Goal: Task Accomplishment & Management: Use online tool/utility

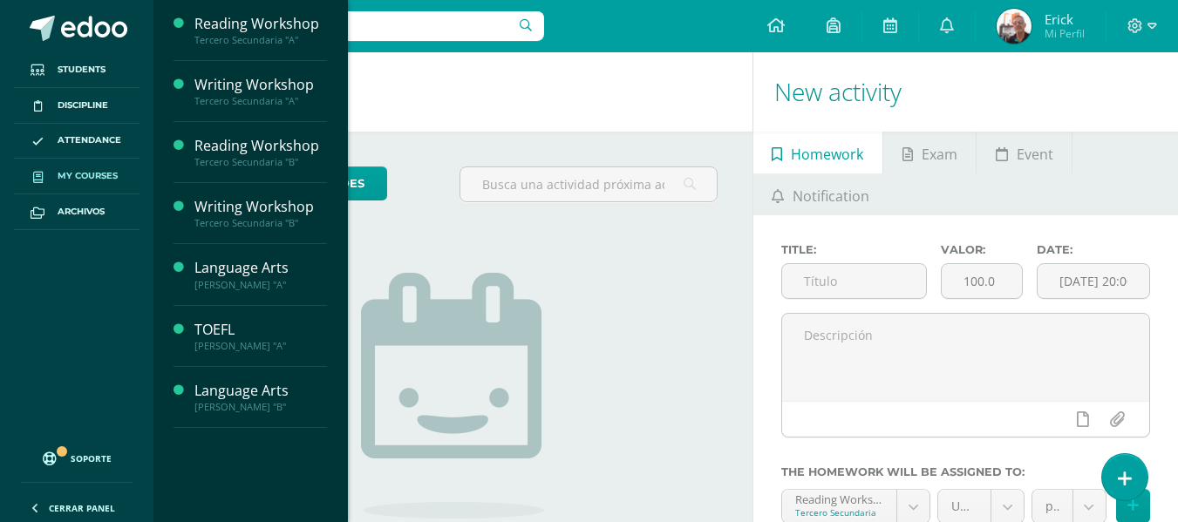
click at [78, 174] on span "My courses" at bounding box center [88, 176] width 60 height 14
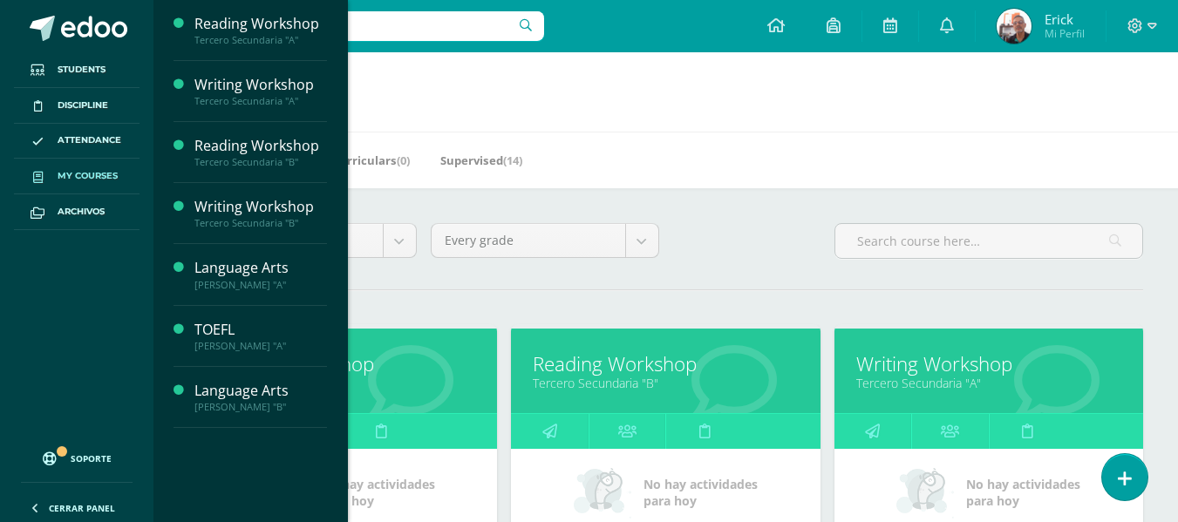
click at [673, 372] on link "Reading Workshop" at bounding box center [665, 364] width 265 height 27
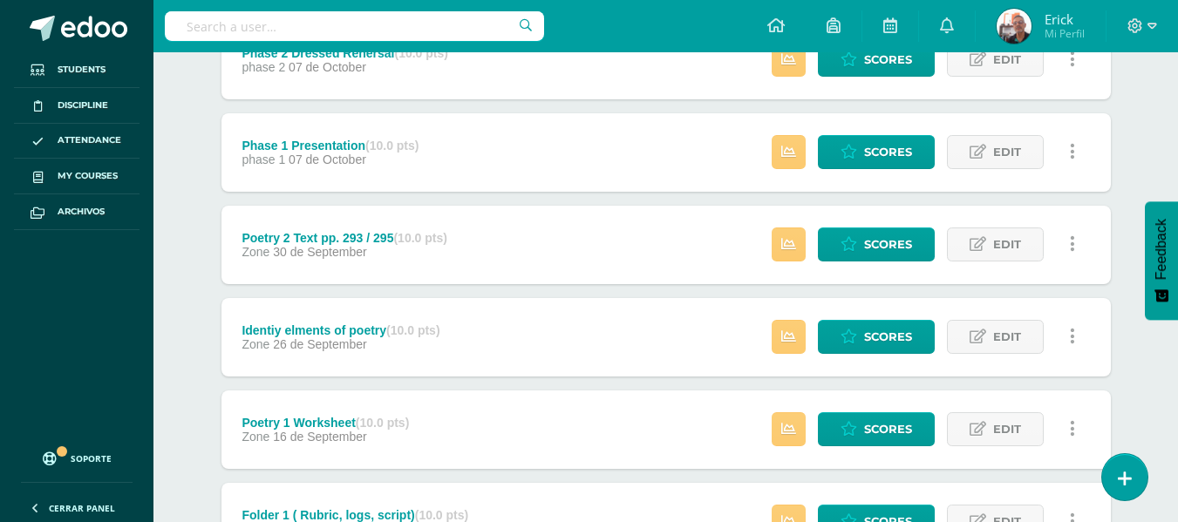
scroll to position [785, 0]
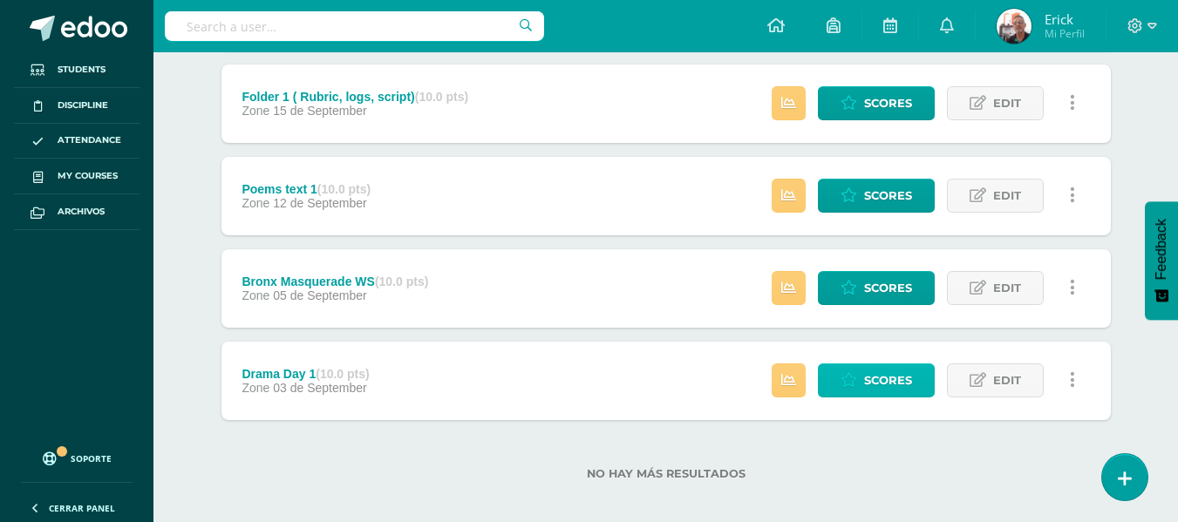
click at [876, 393] on span "Scores" at bounding box center [888, 381] width 48 height 32
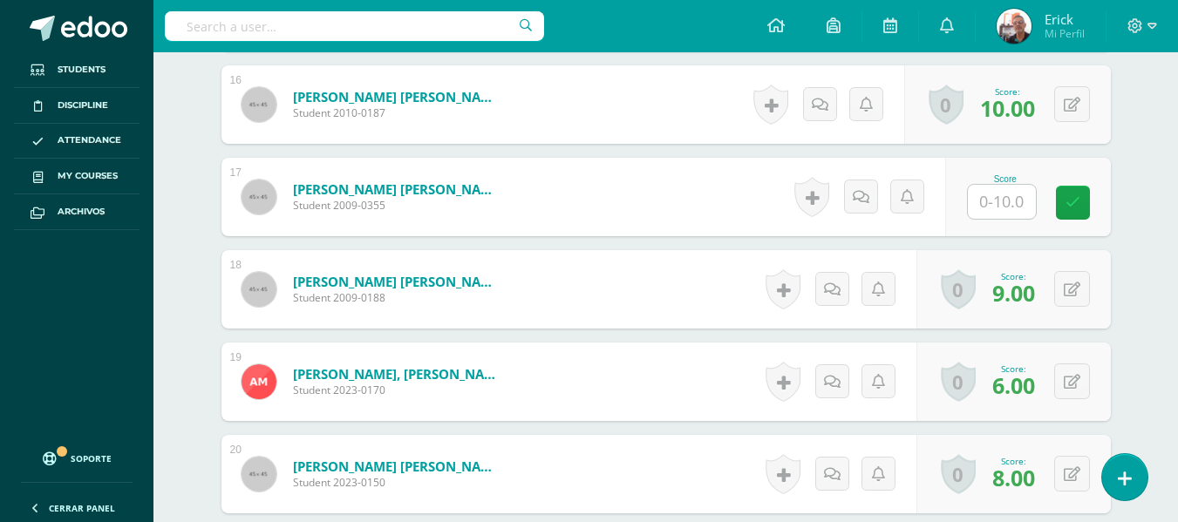
scroll to position [1926, 0]
click at [1008, 205] on input "text" at bounding box center [1002, 203] width 68 height 34
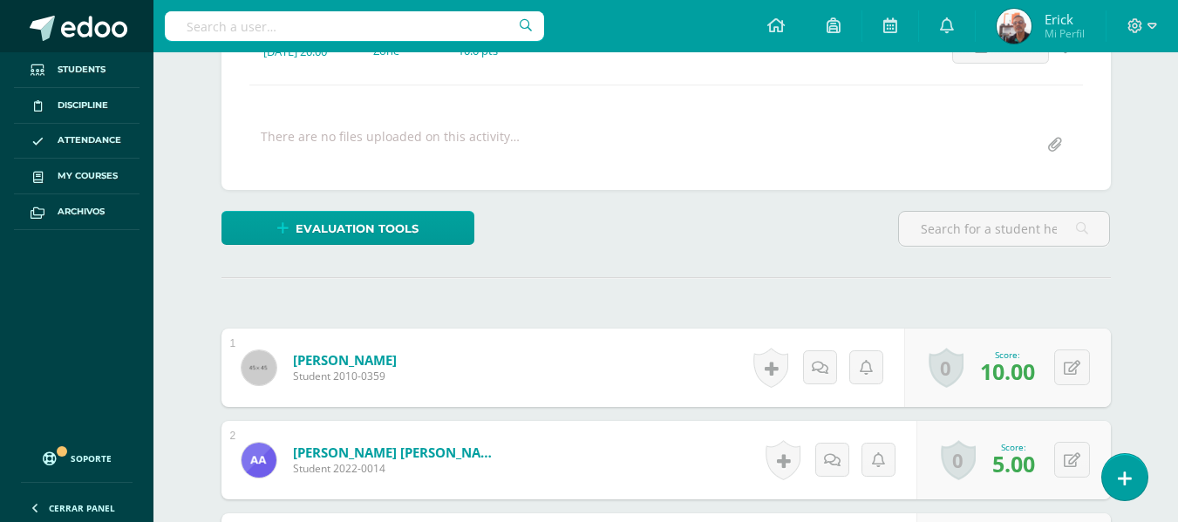
scroll to position [182, 0]
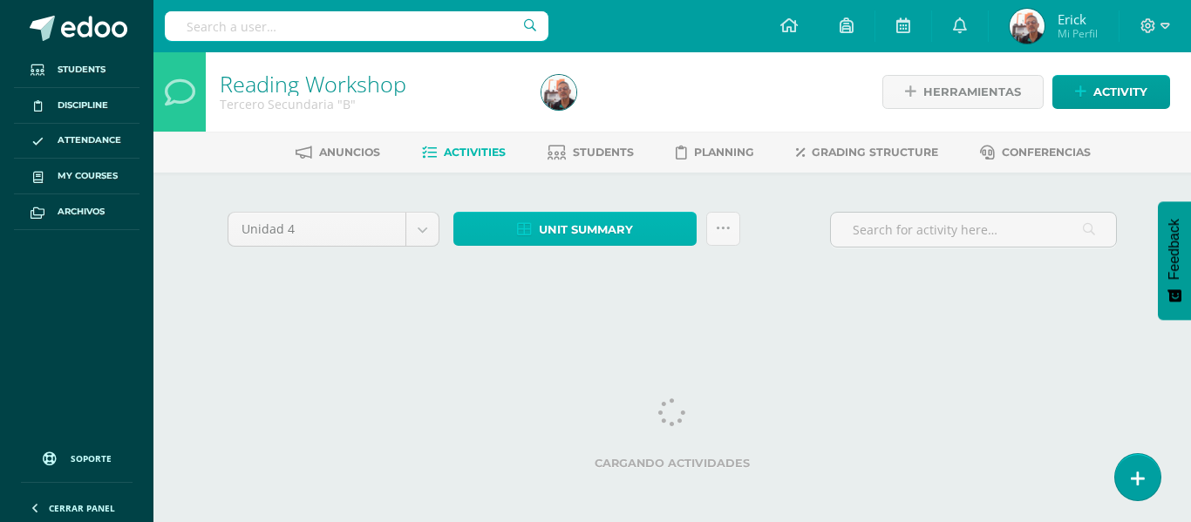
click at [571, 236] on span "Unit summary" at bounding box center [586, 230] width 94 height 32
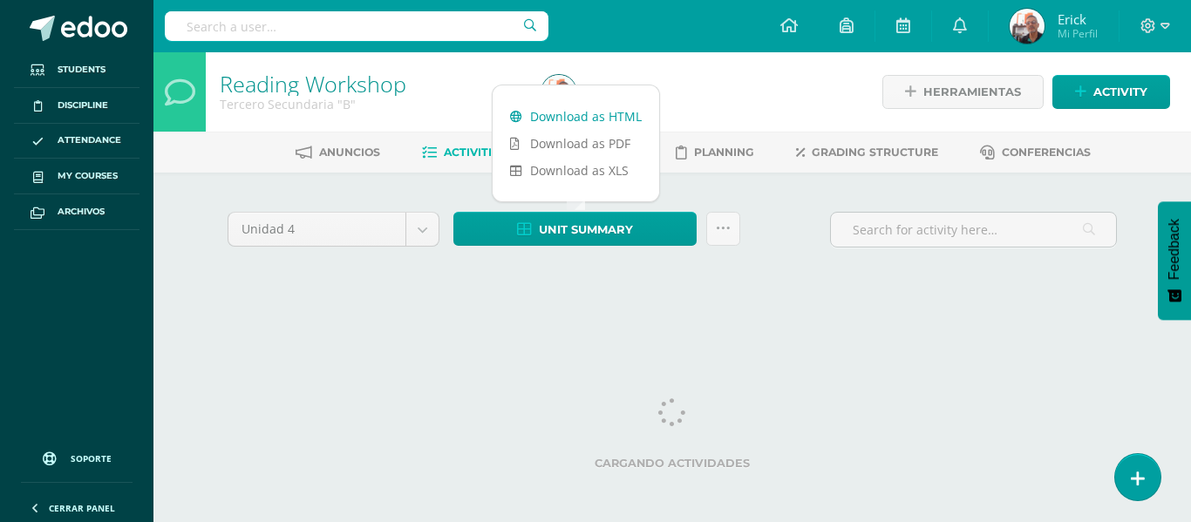
click at [582, 112] on link "Download as HTML" at bounding box center [576, 116] width 167 height 27
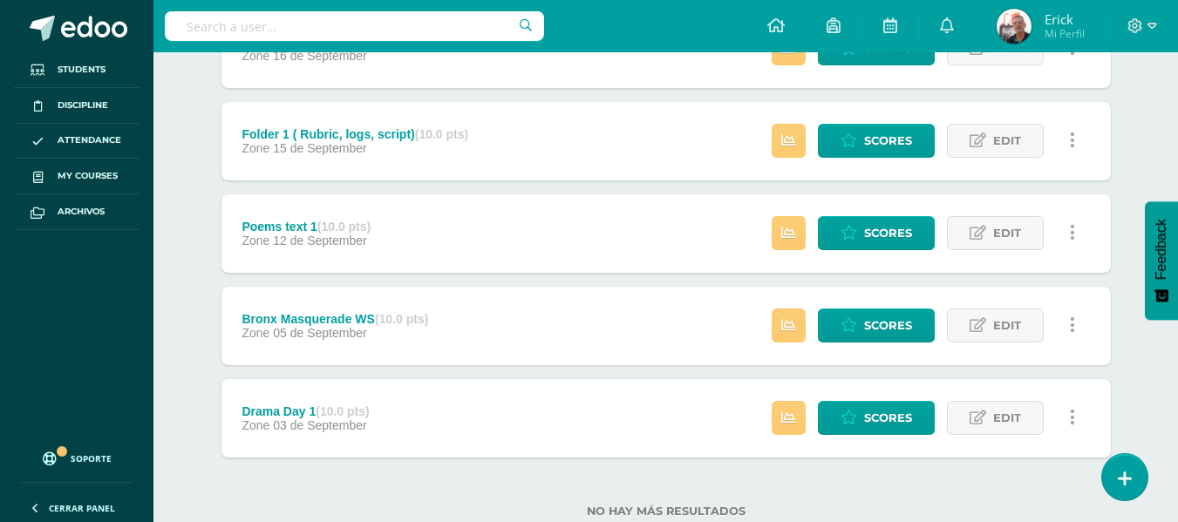
scroll to position [799, 0]
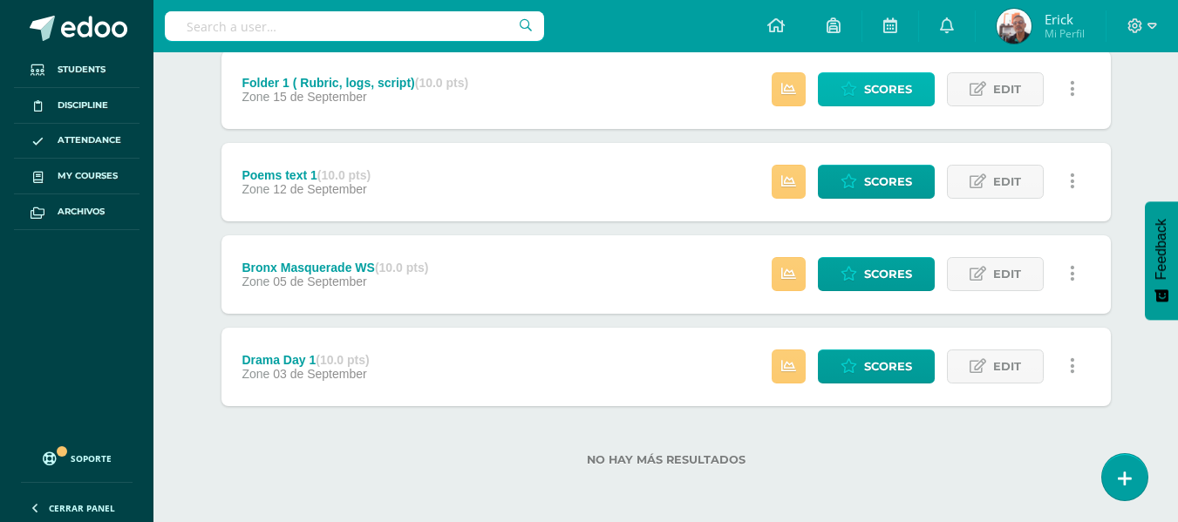
click at [888, 80] on span "Scores" at bounding box center [888, 89] width 48 height 32
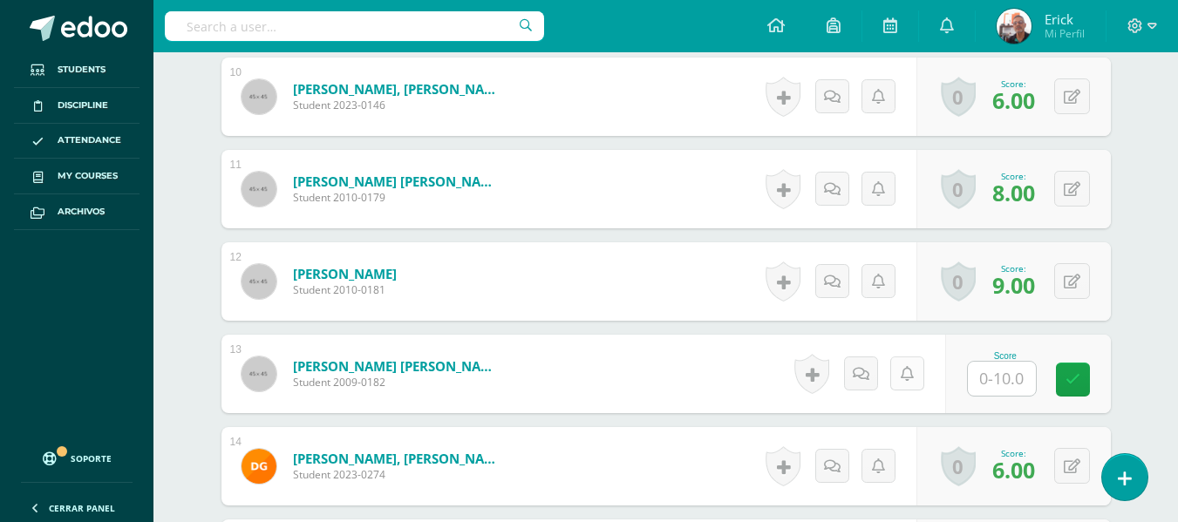
scroll to position [1398, 0]
click at [1012, 378] on input "text" at bounding box center [1002, 378] width 68 height 34
type input "7"
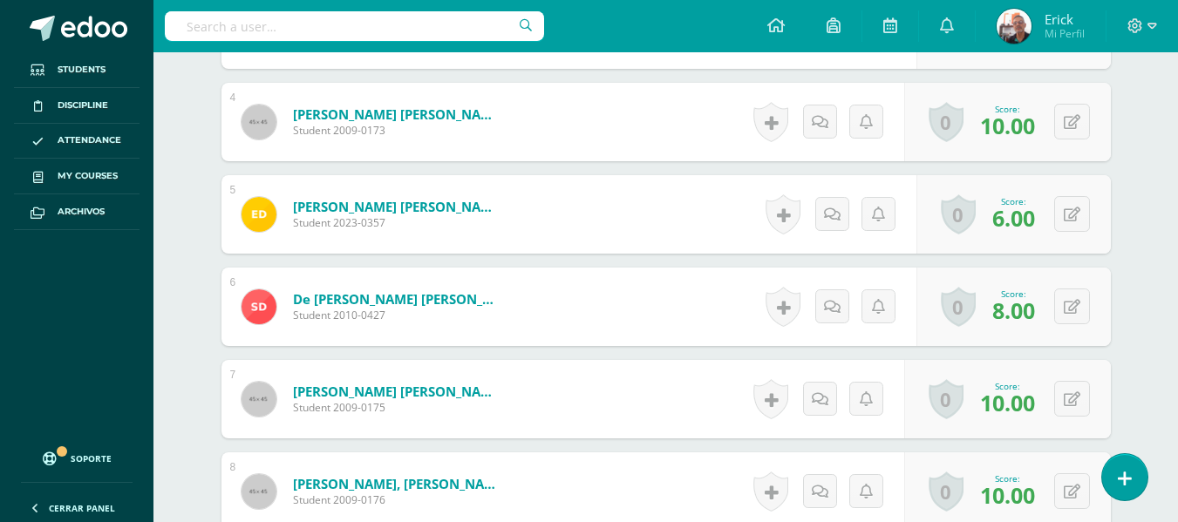
scroll to position [787, 0]
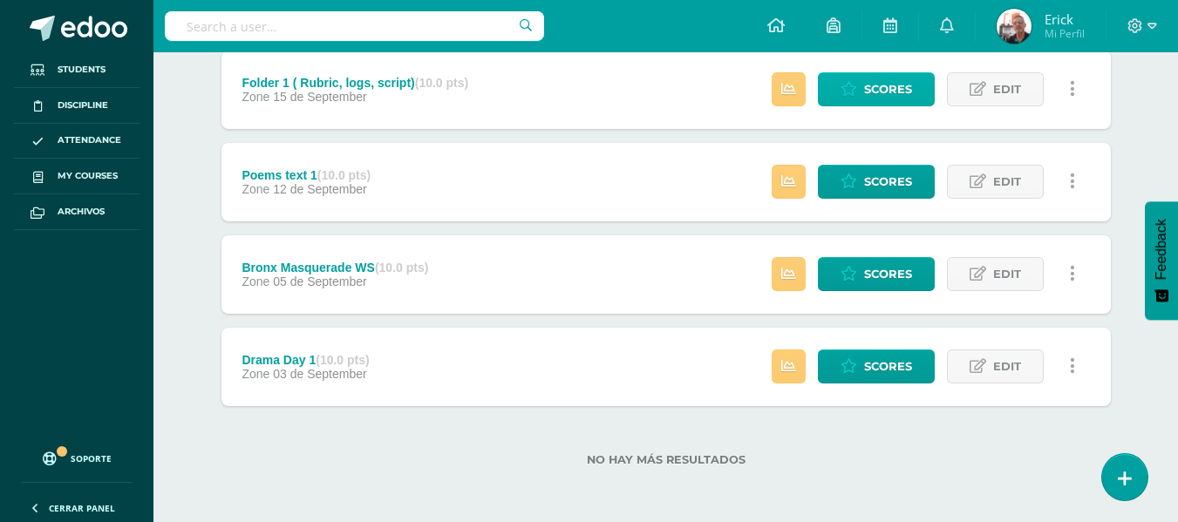
scroll to position [712, 0]
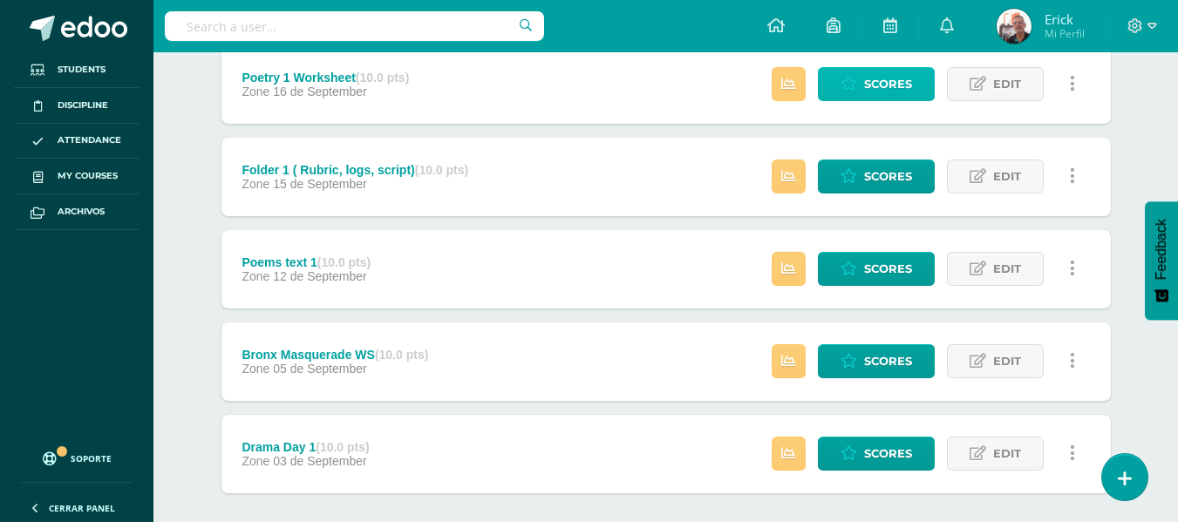
click at [868, 78] on span "Scores" at bounding box center [888, 84] width 48 height 32
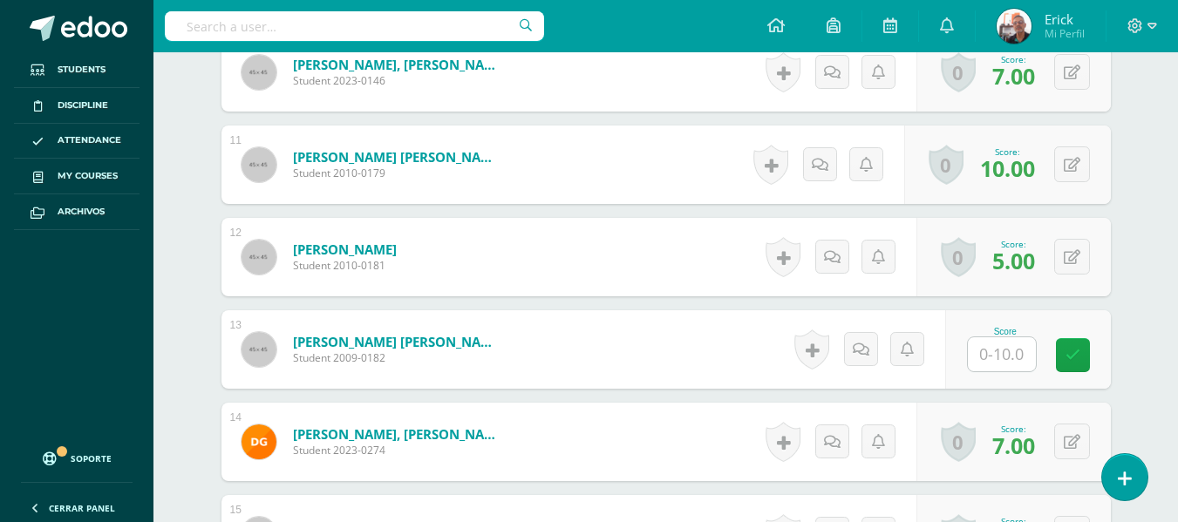
scroll to position [1406, 0]
click at [1026, 356] on input "text" at bounding box center [1002, 354] width 68 height 34
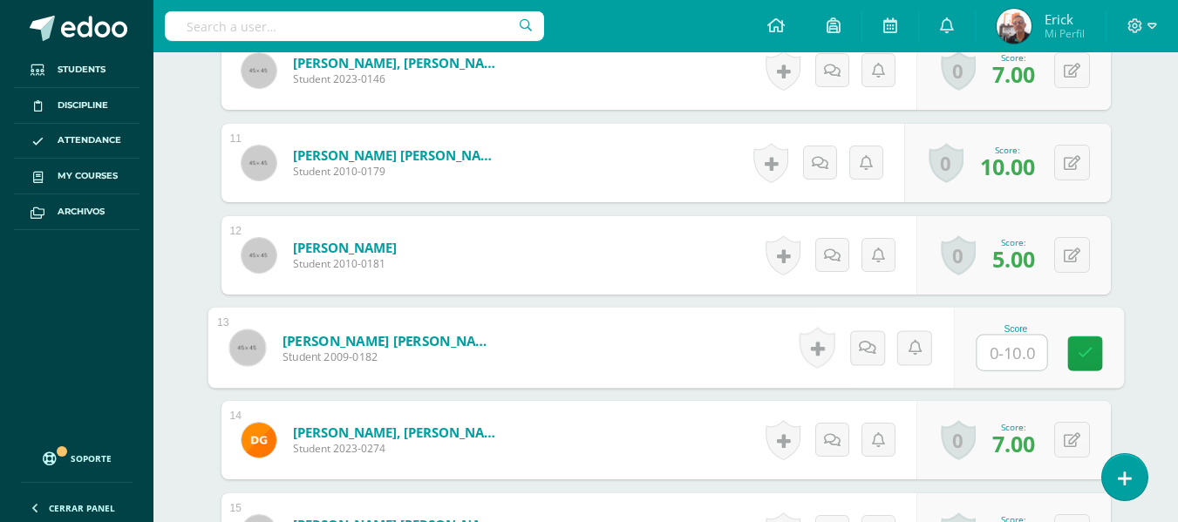
type input "8"
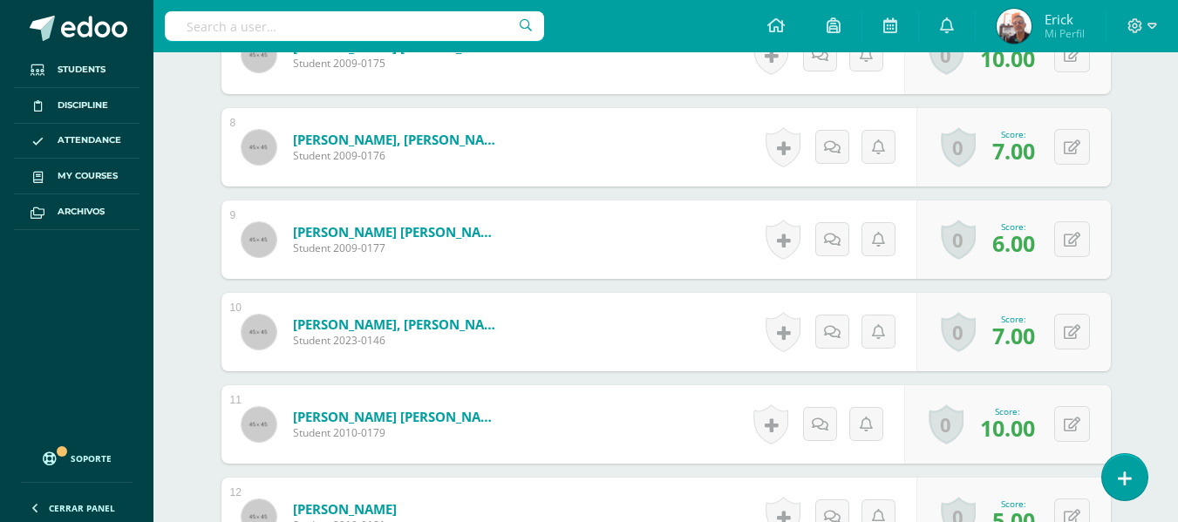
scroll to position [622, 0]
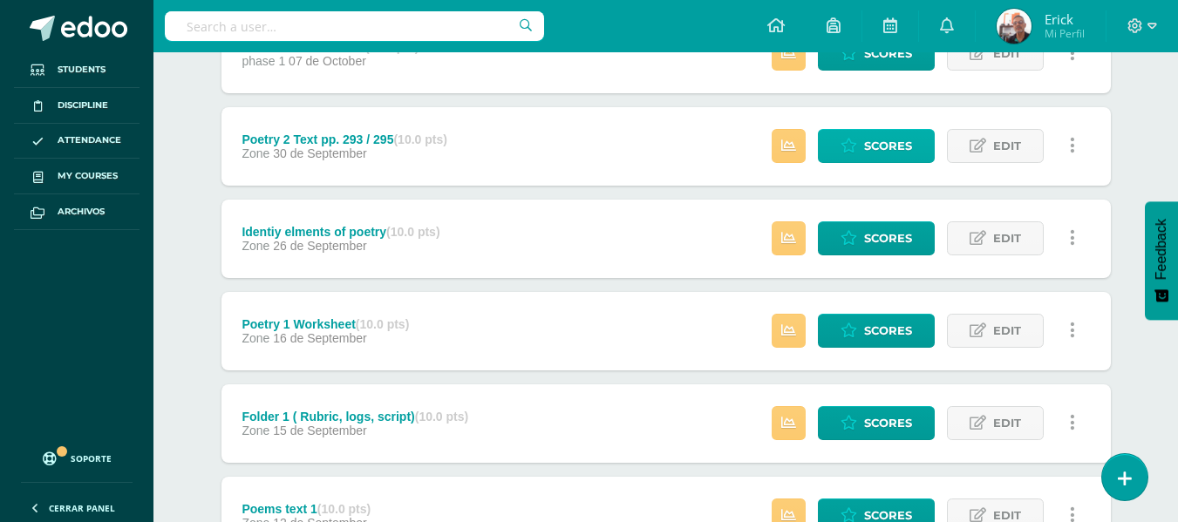
scroll to position [436, 0]
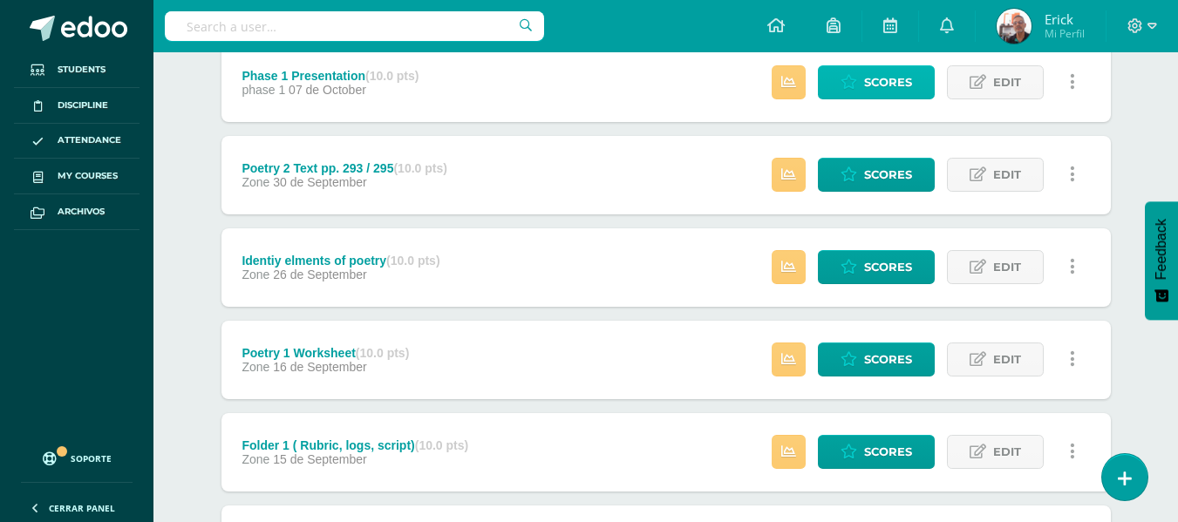
click at [876, 92] on span "Scores" at bounding box center [888, 82] width 48 height 32
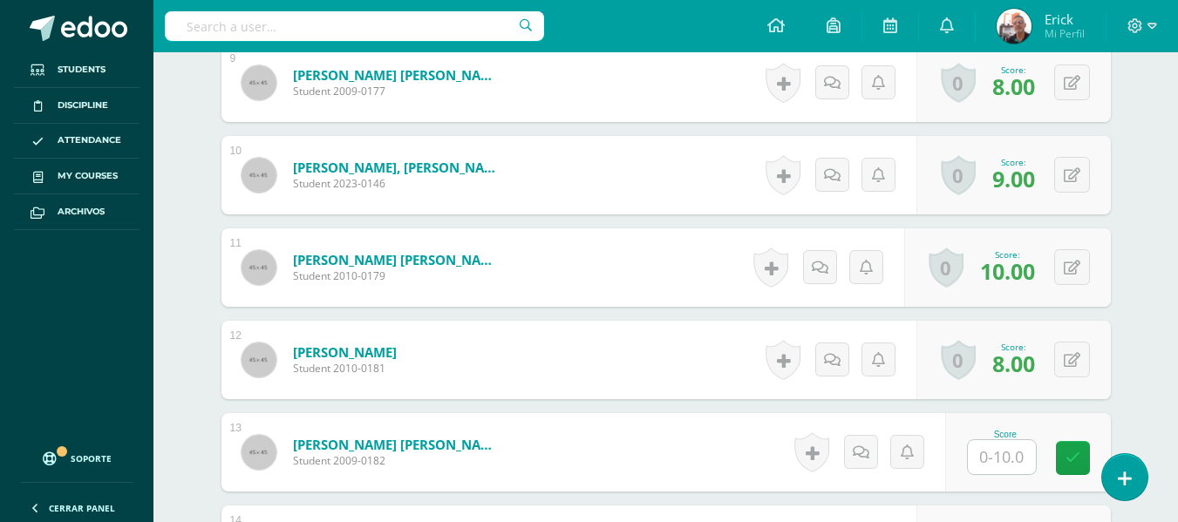
scroll to position [1402, 0]
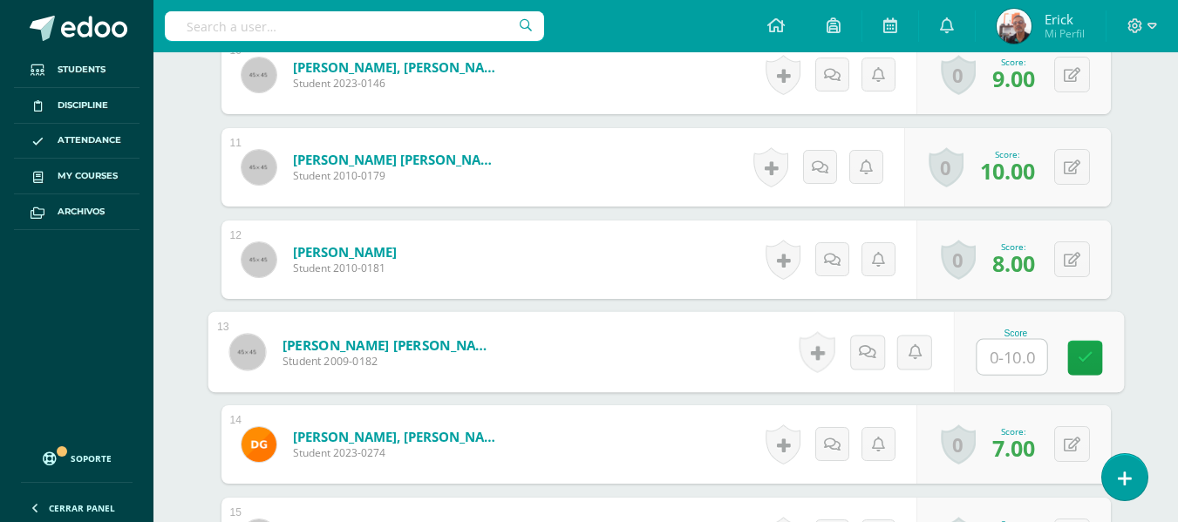
click at [1017, 360] on input "text" at bounding box center [1012, 357] width 70 height 35
type input "6"
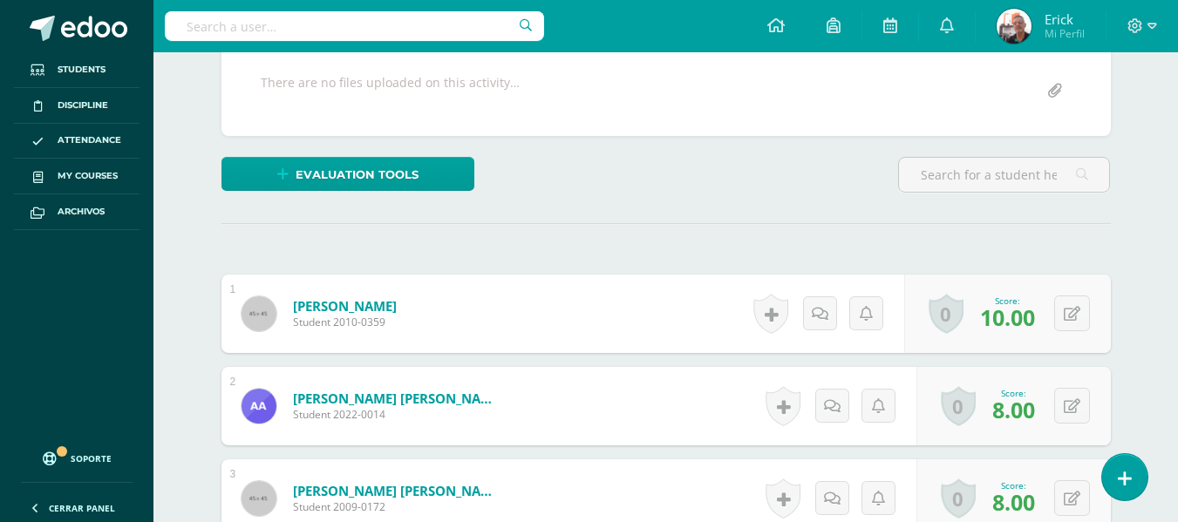
scroll to position [182, 0]
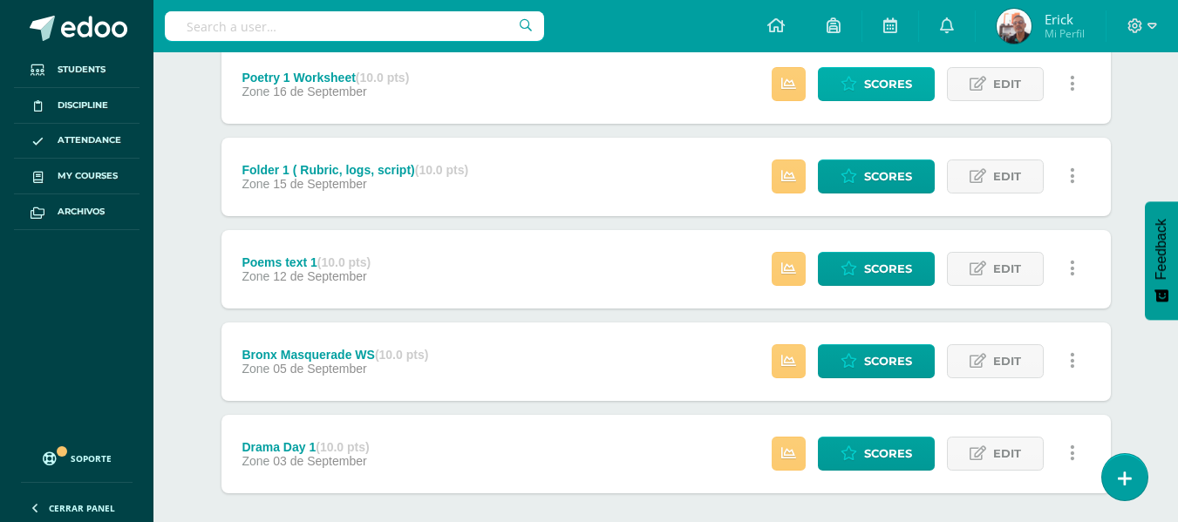
scroll to position [624, 0]
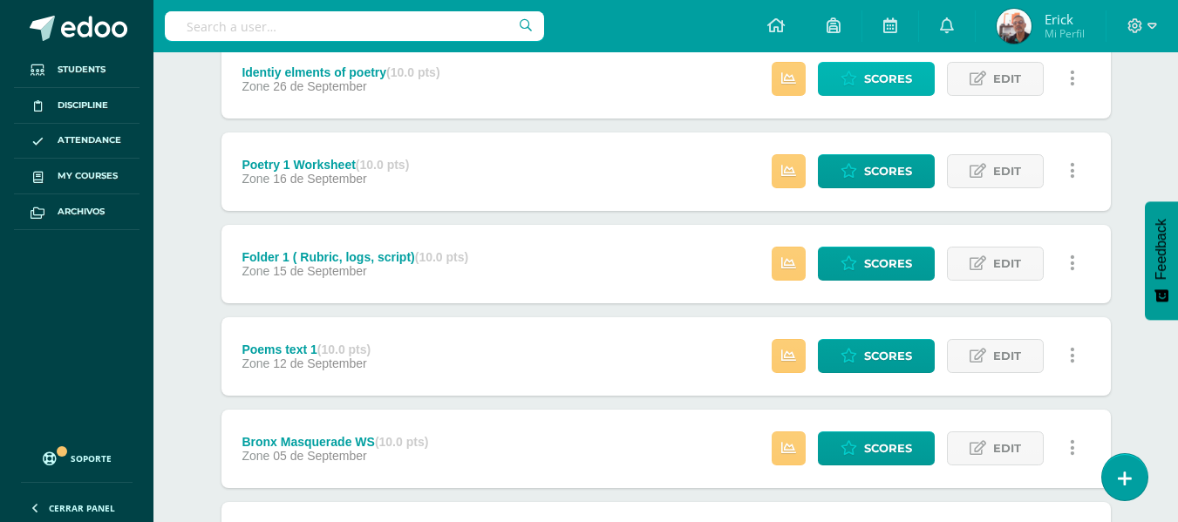
click at [888, 92] on span "Scores" at bounding box center [888, 79] width 48 height 32
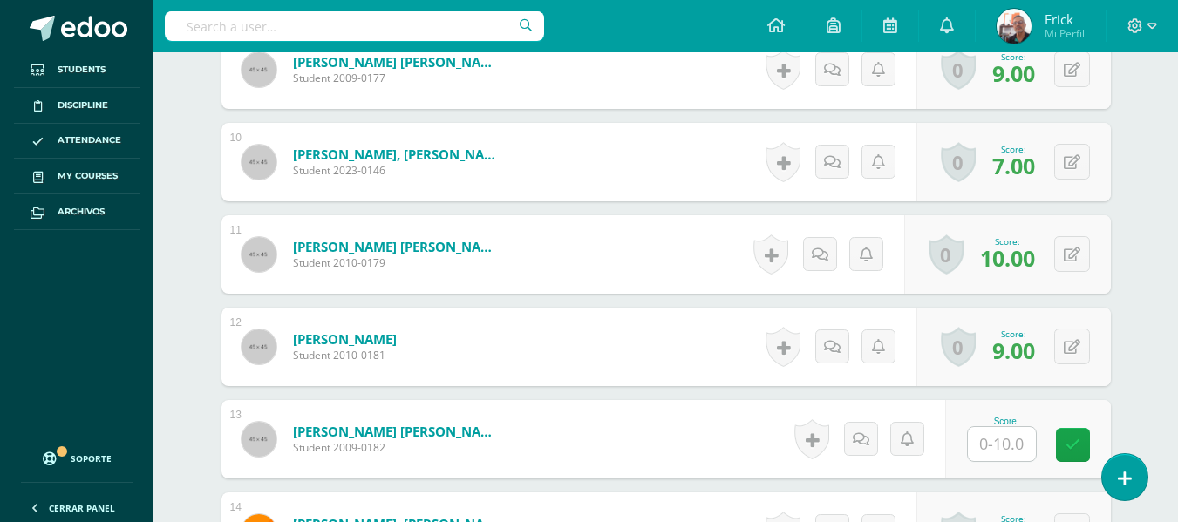
scroll to position [1316, 0]
click at [1001, 446] on input "text" at bounding box center [1012, 443] width 70 height 35
type input "7"
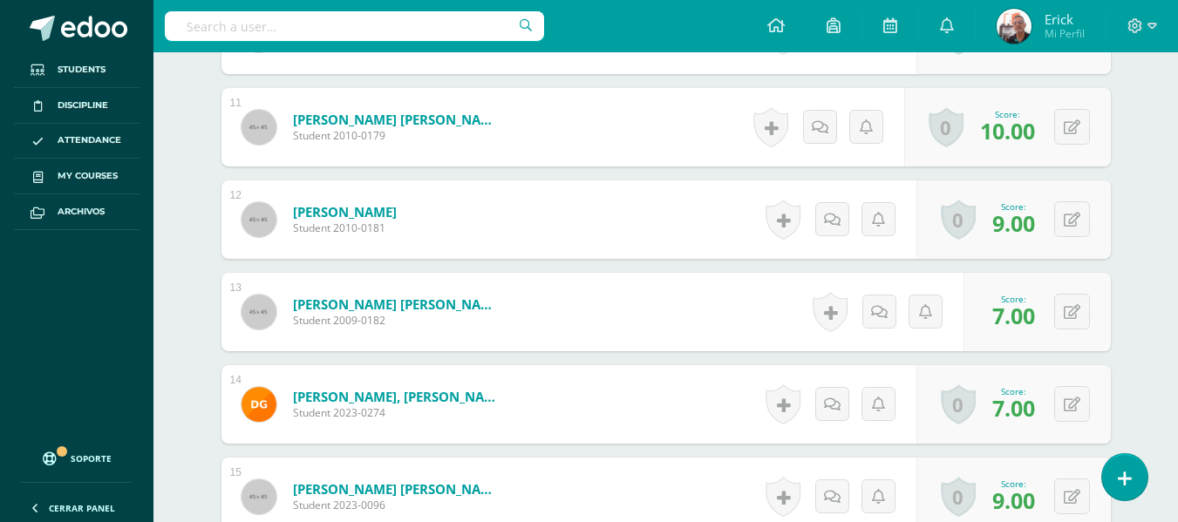
scroll to position [1570, 0]
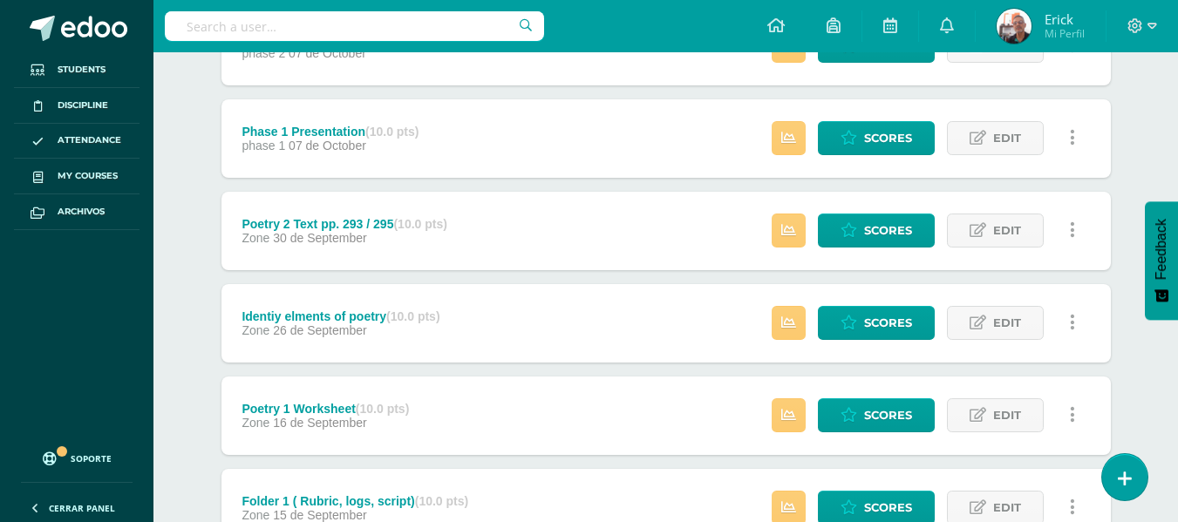
scroll to position [436, 0]
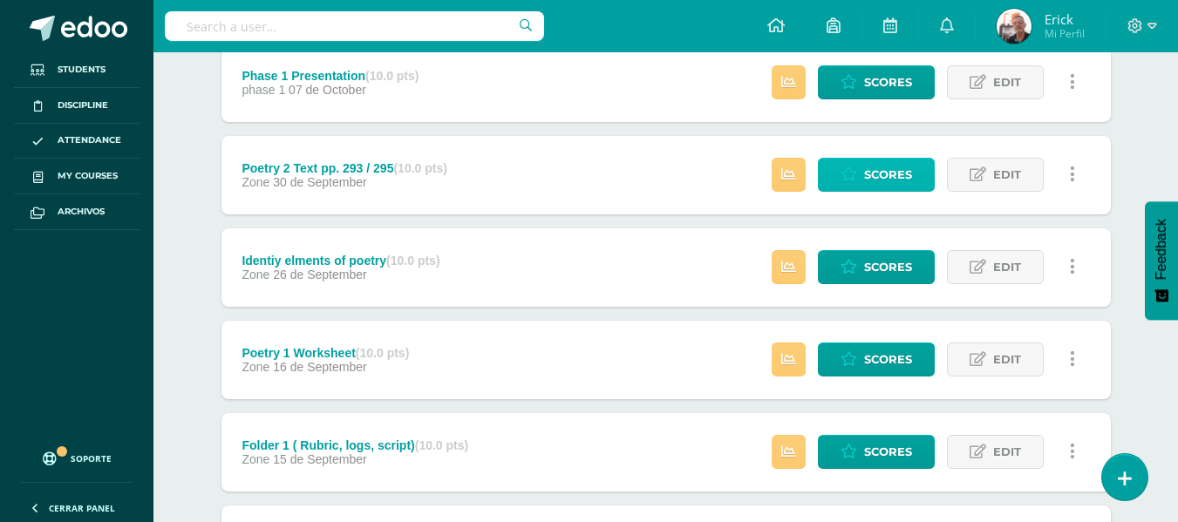
click at [890, 172] on span "Scores" at bounding box center [888, 175] width 48 height 32
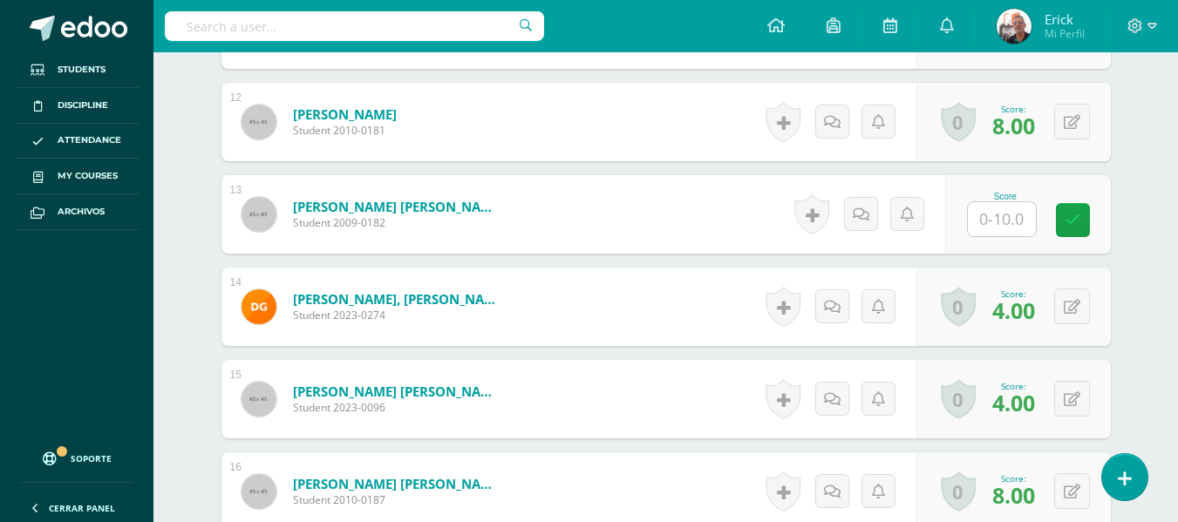
scroll to position [1537, 0]
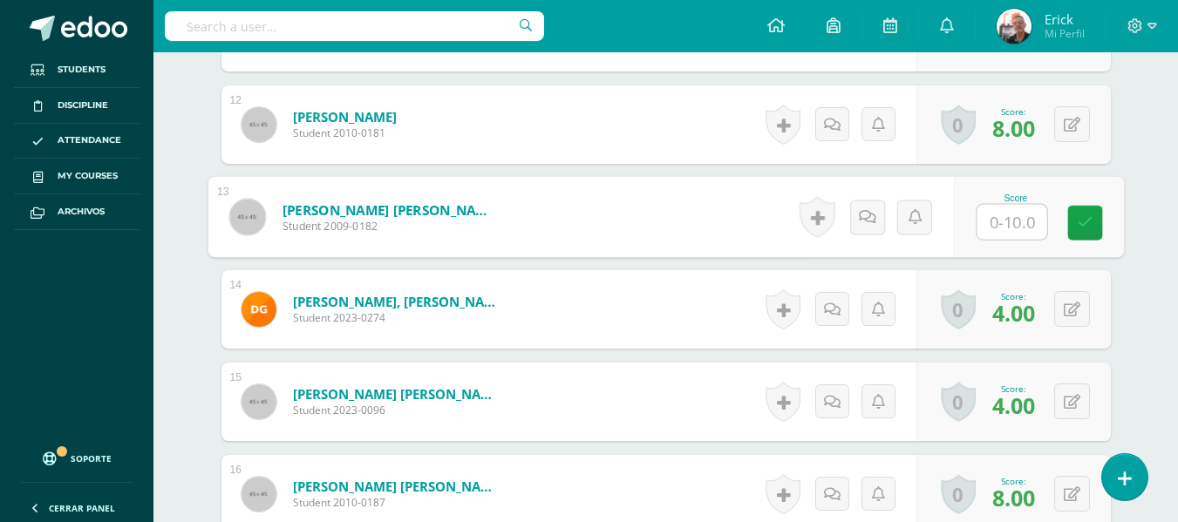
click at [1024, 222] on input "text" at bounding box center [1012, 222] width 70 height 35
type input "6"
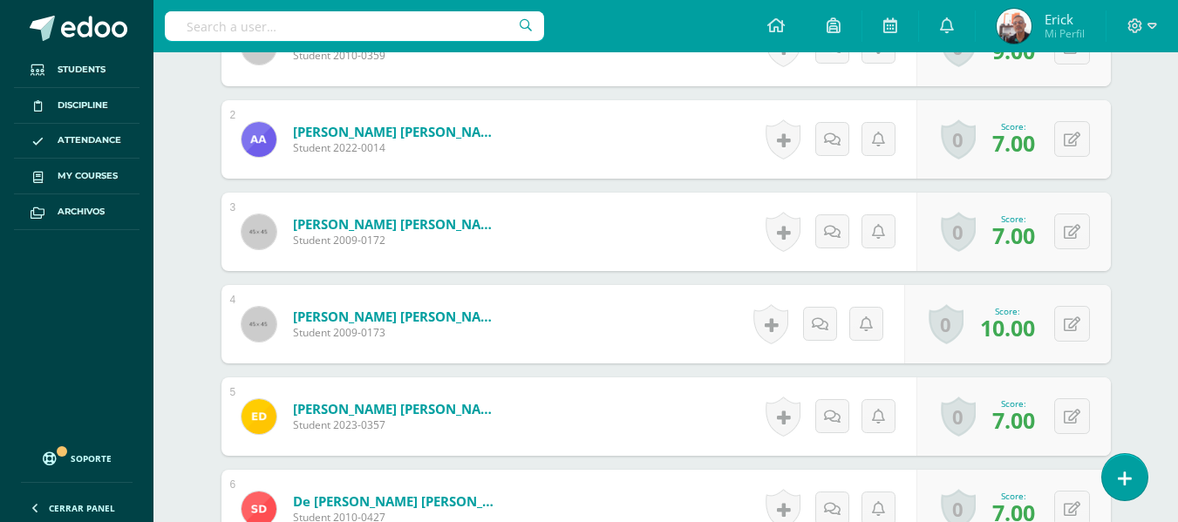
scroll to position [317, 0]
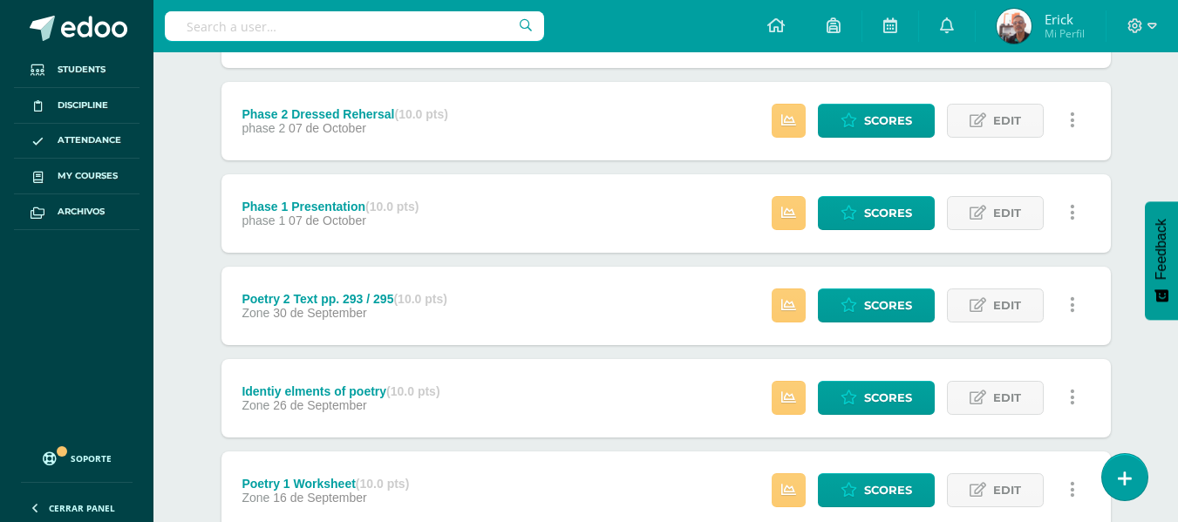
scroll to position [262, 0]
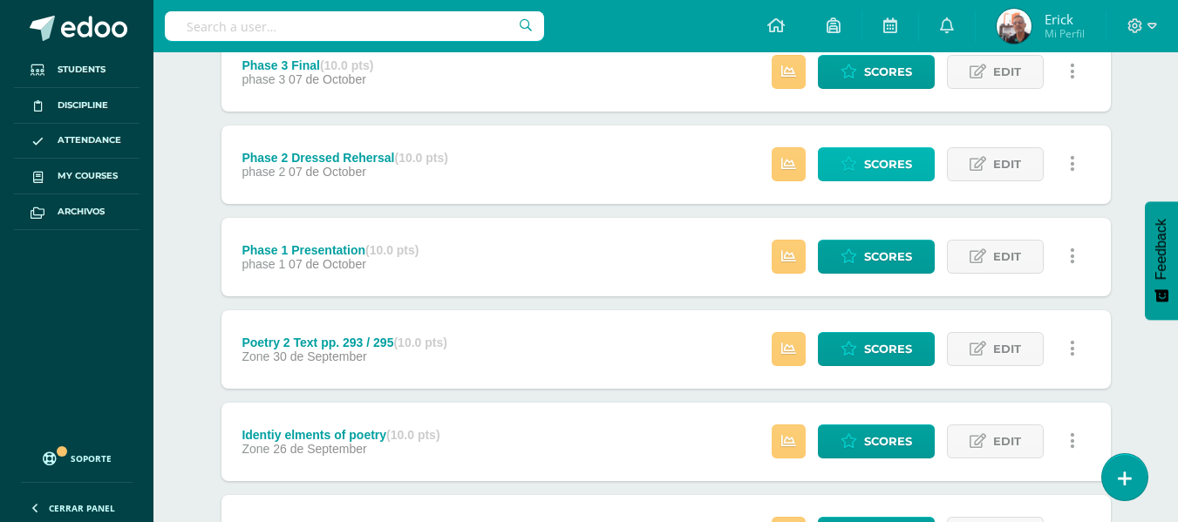
click at [879, 168] on span "Scores" at bounding box center [888, 164] width 48 height 32
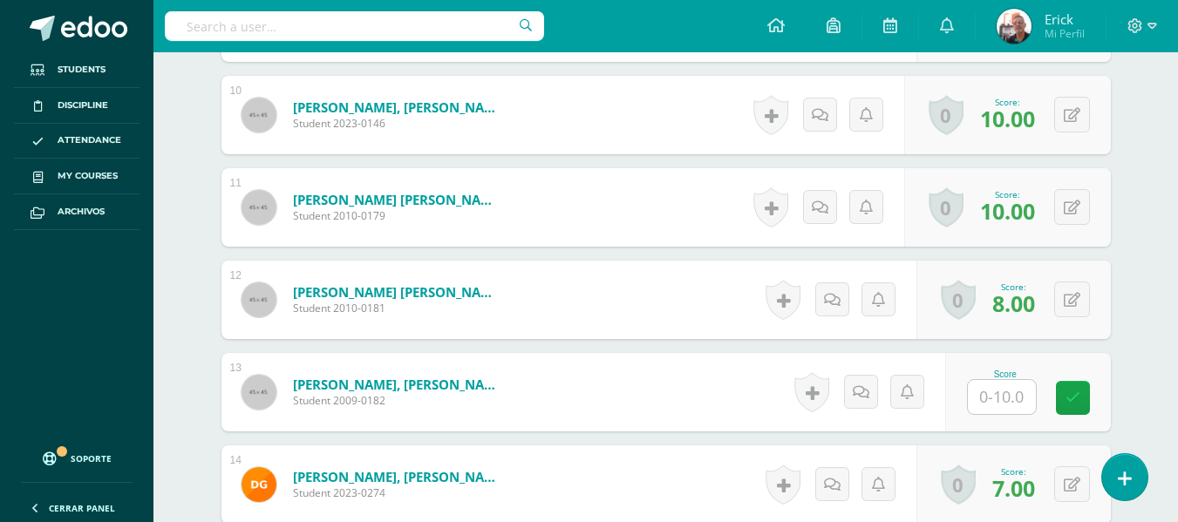
scroll to position [1363, 0]
click at [999, 410] on input "text" at bounding box center [1012, 396] width 70 height 35
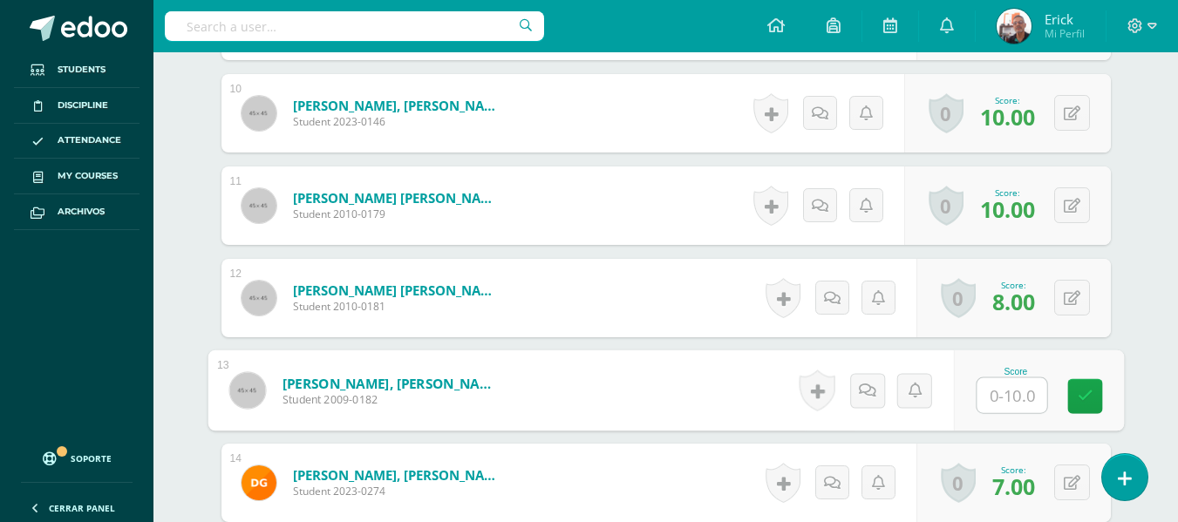
type input "7"
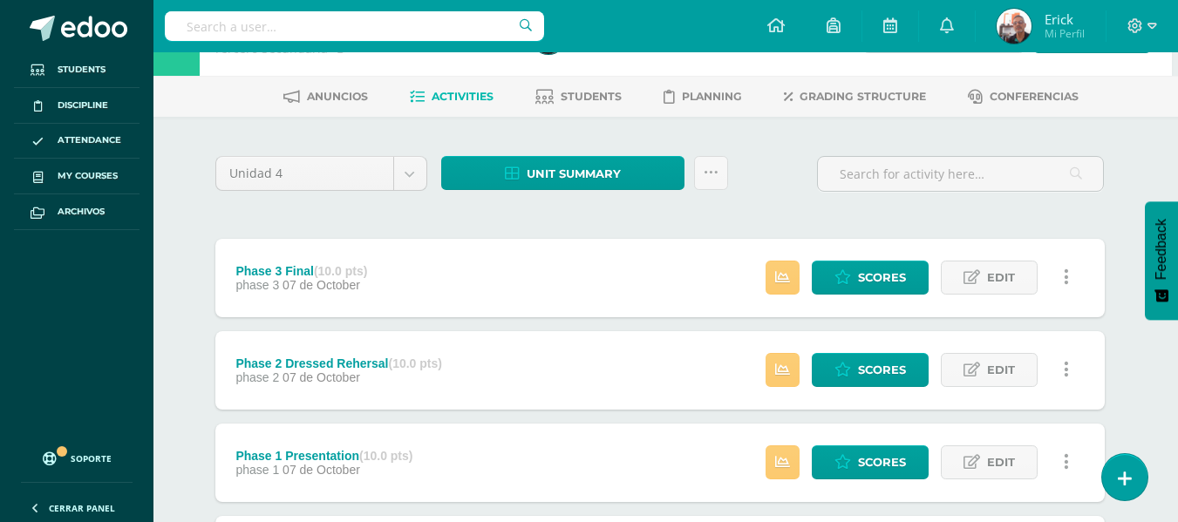
scroll to position [87, 6]
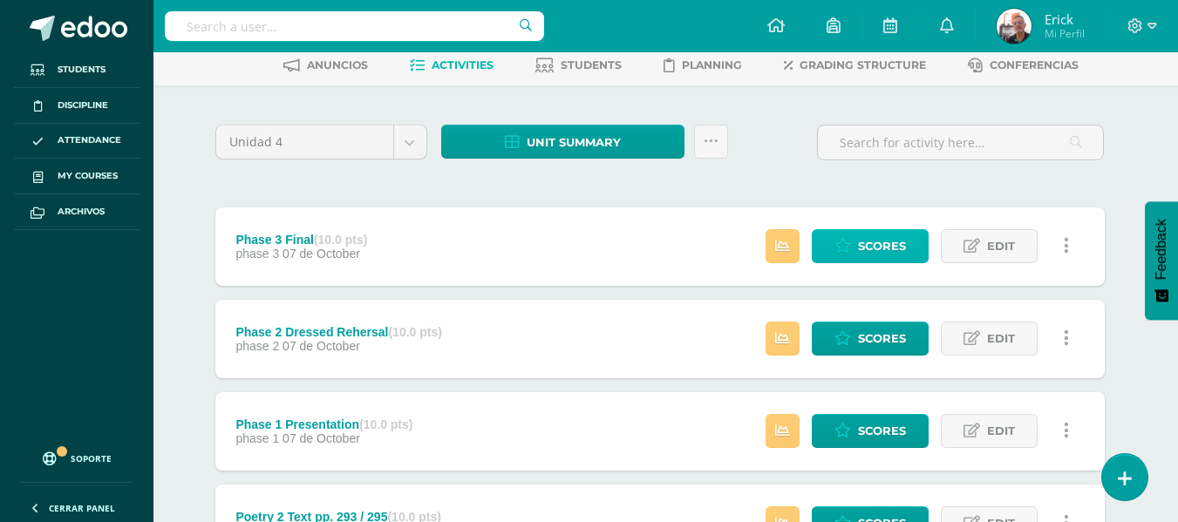
click at [896, 236] on span "Scores" at bounding box center [882, 246] width 48 height 32
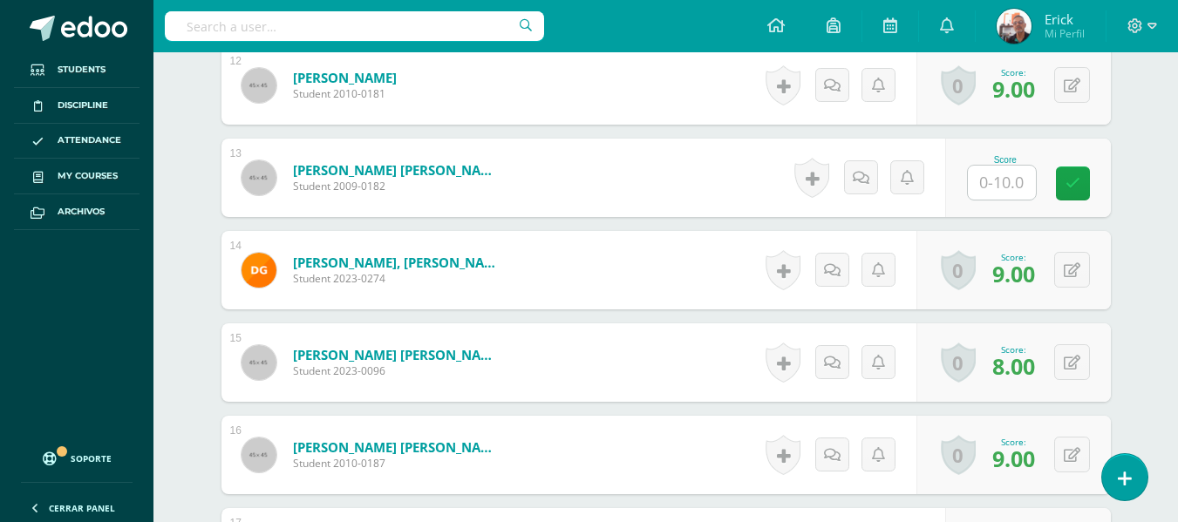
scroll to position [1578, 0]
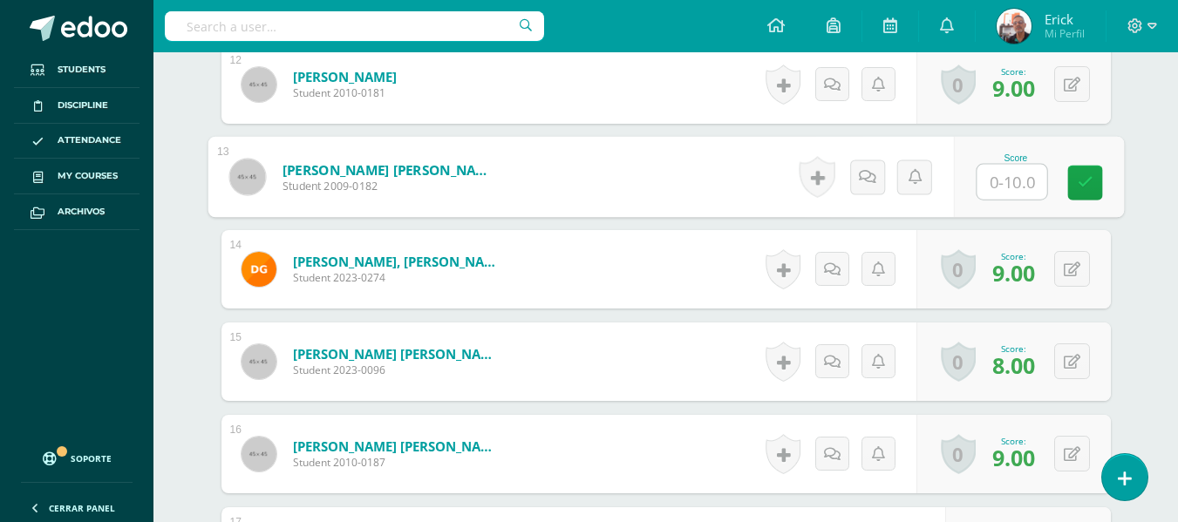
click at [999, 188] on input "text" at bounding box center [1012, 182] width 70 height 35
type input "7"
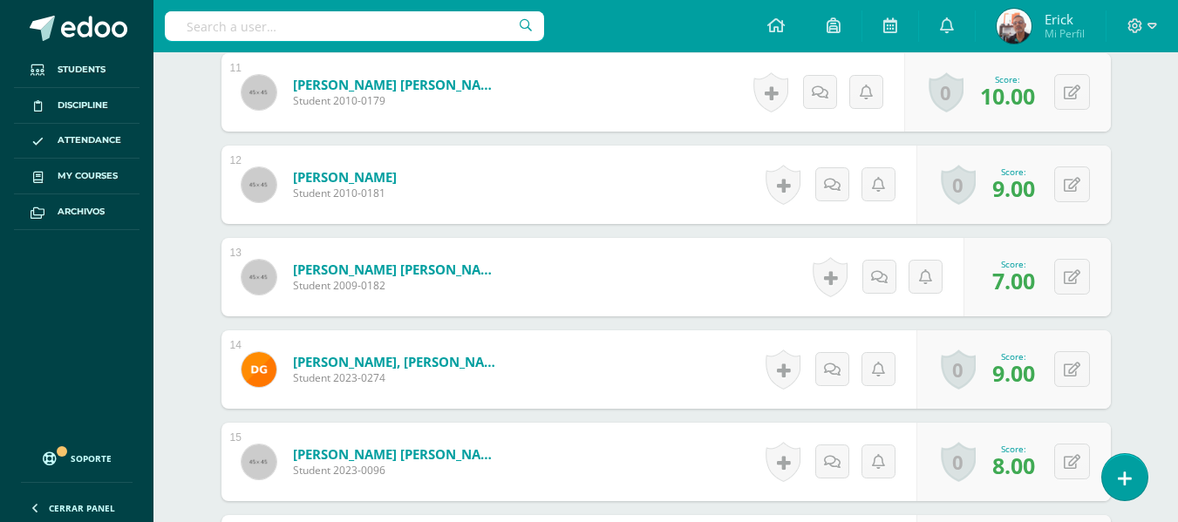
scroll to position [1229, 0]
